Goal: Obtain resource: Download file/media

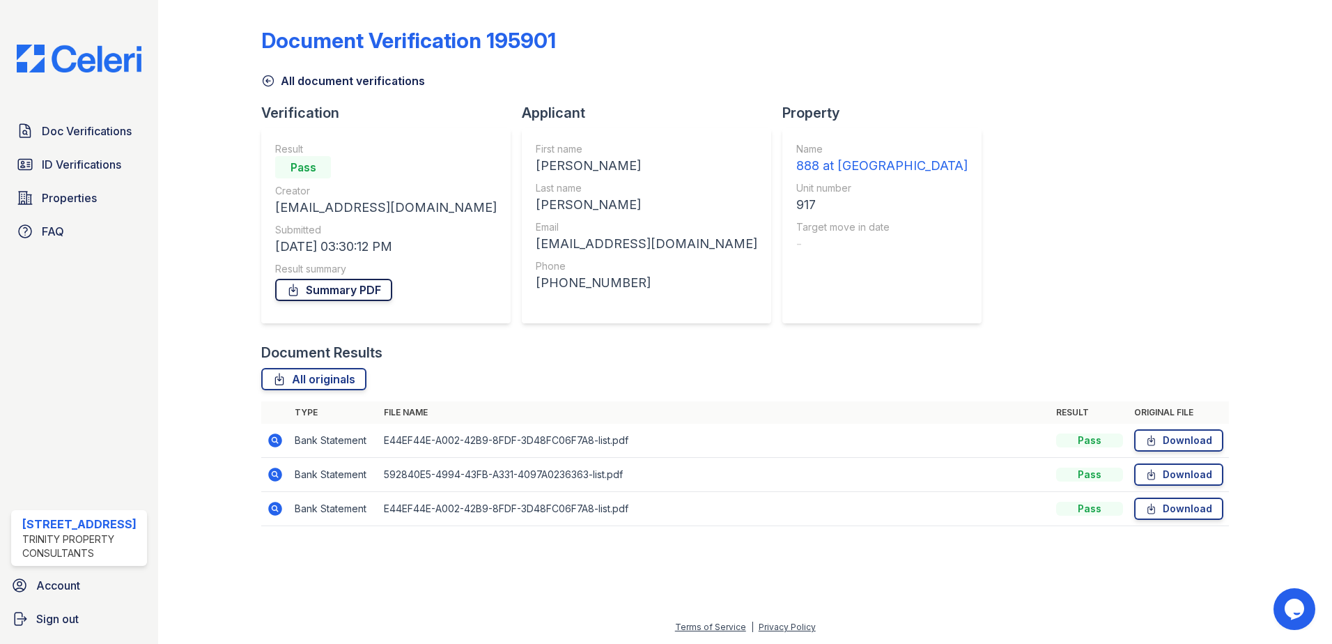
click at [332, 290] on link "Summary PDF" at bounding box center [333, 290] width 117 height 22
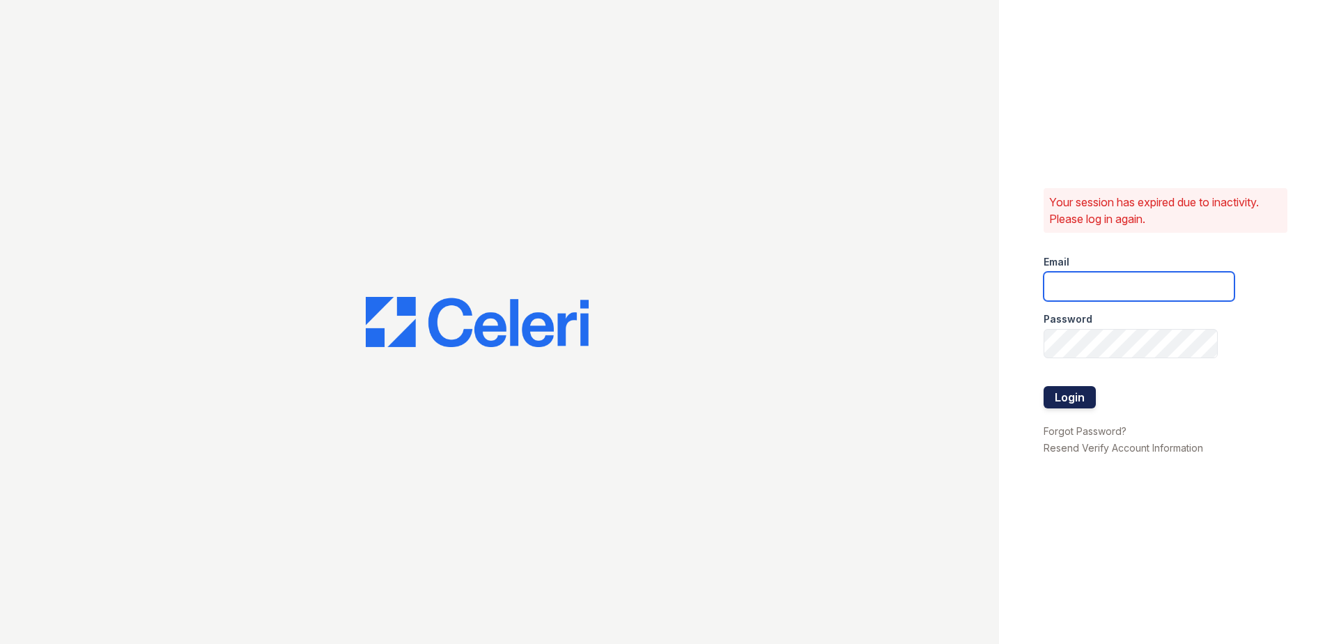
type input "[EMAIL_ADDRESS][DOMAIN_NAME]"
click at [1074, 401] on button "Login" at bounding box center [1070, 397] width 52 height 22
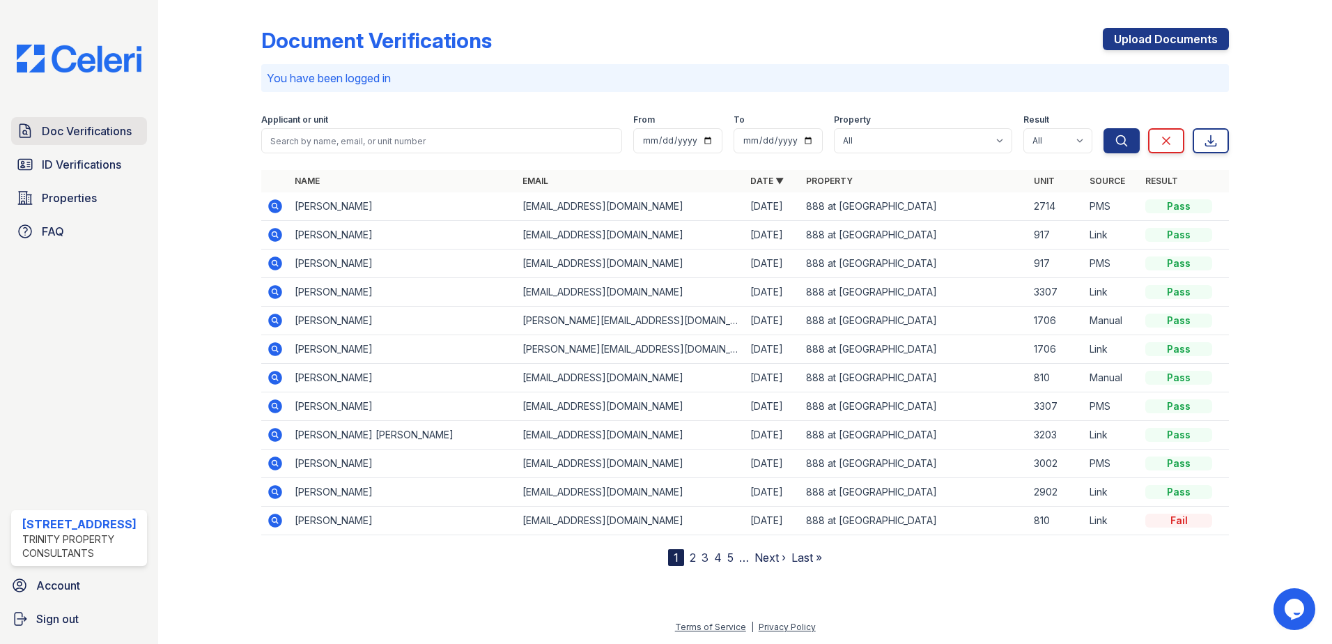
click at [108, 137] on span "Doc Verifications" at bounding box center [87, 131] width 90 height 17
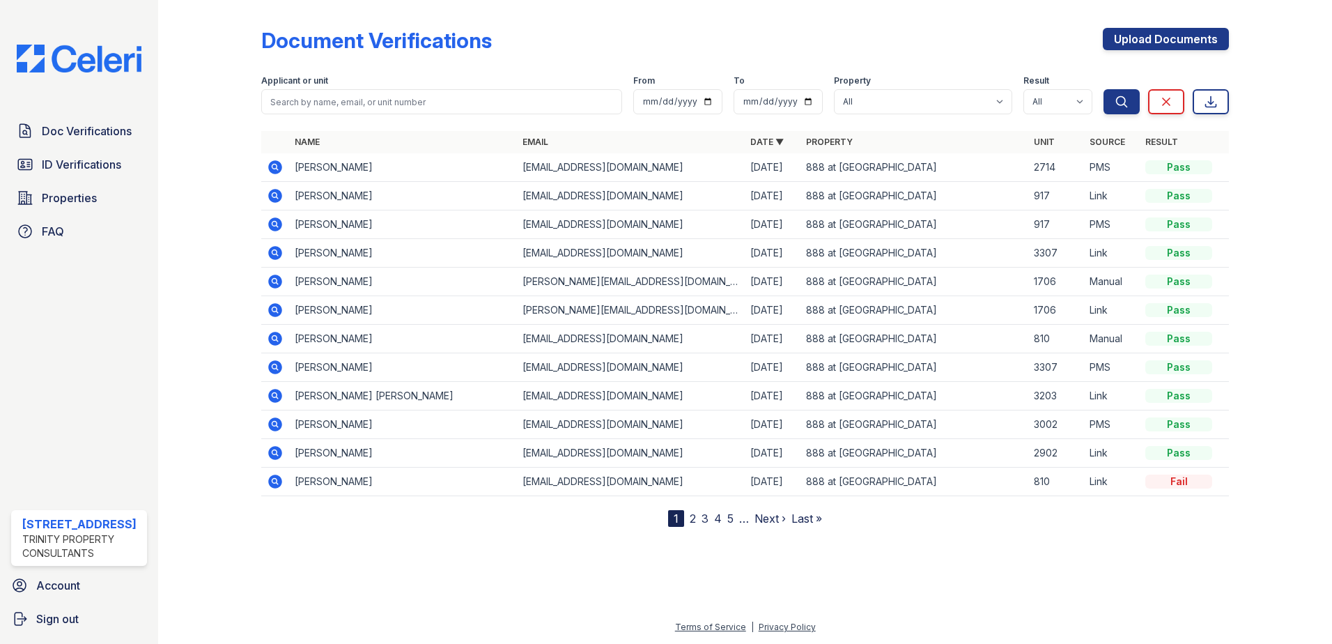
click at [274, 193] on icon at bounding box center [275, 195] width 17 height 17
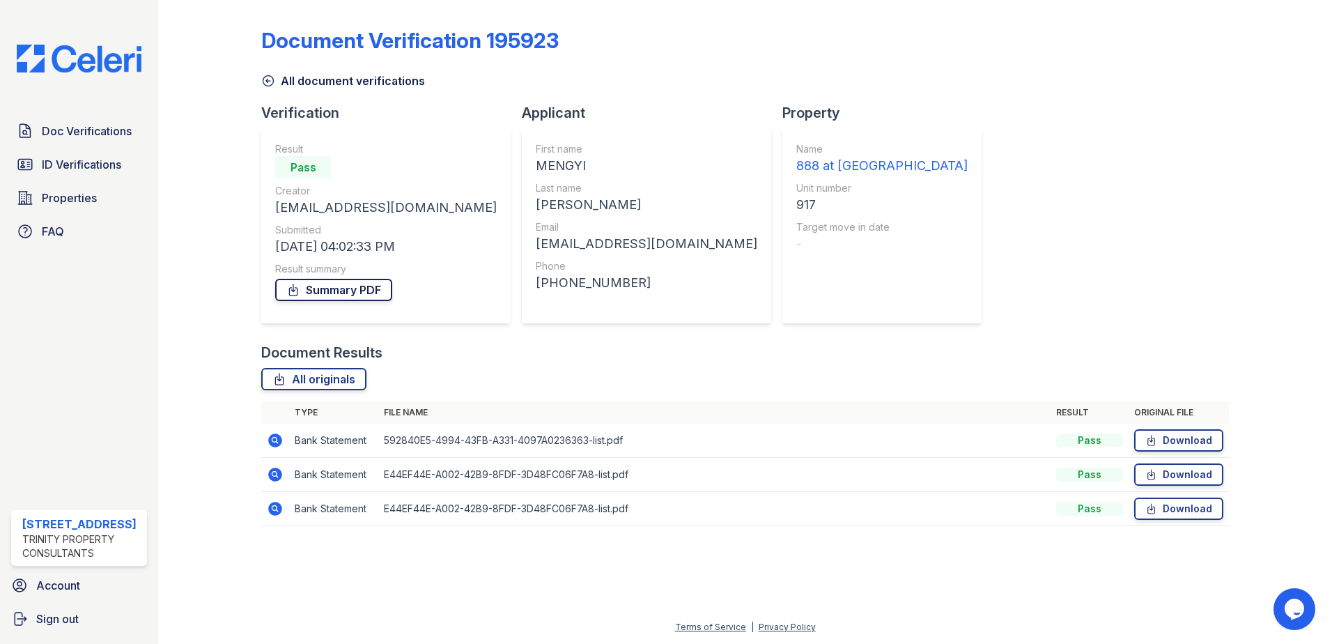
click at [356, 289] on link "Summary PDF" at bounding box center [333, 290] width 117 height 22
click at [84, 164] on span "ID Verifications" at bounding box center [81, 164] width 79 height 17
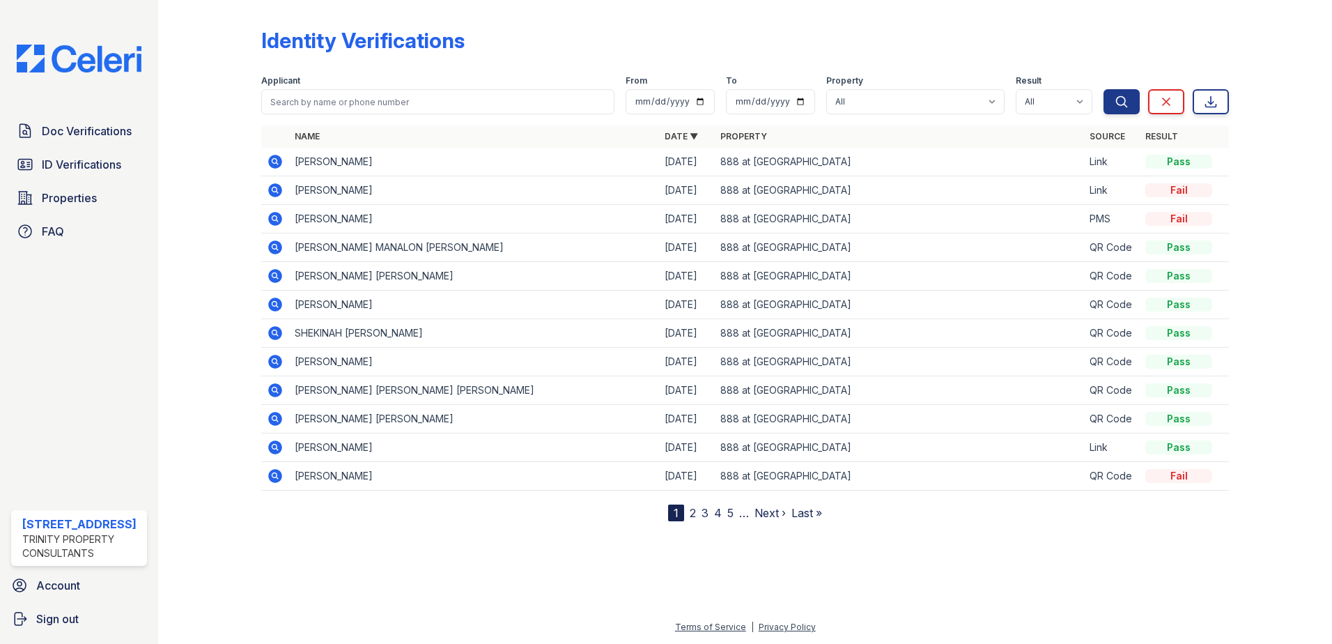
click at [276, 157] on icon at bounding box center [275, 162] width 14 height 14
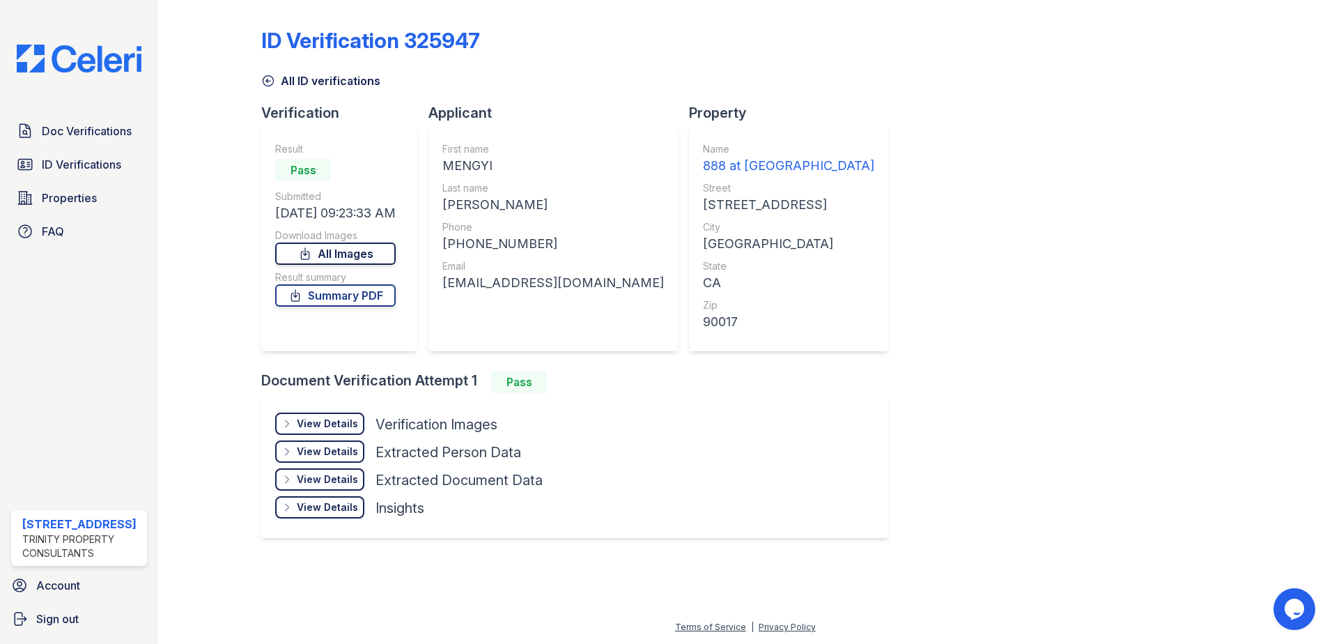
click at [336, 255] on link "All Images" at bounding box center [335, 253] width 121 height 22
click at [346, 297] on link "Summary PDF" at bounding box center [335, 295] width 121 height 22
